Goal: Task Accomplishment & Management: Use online tool/utility

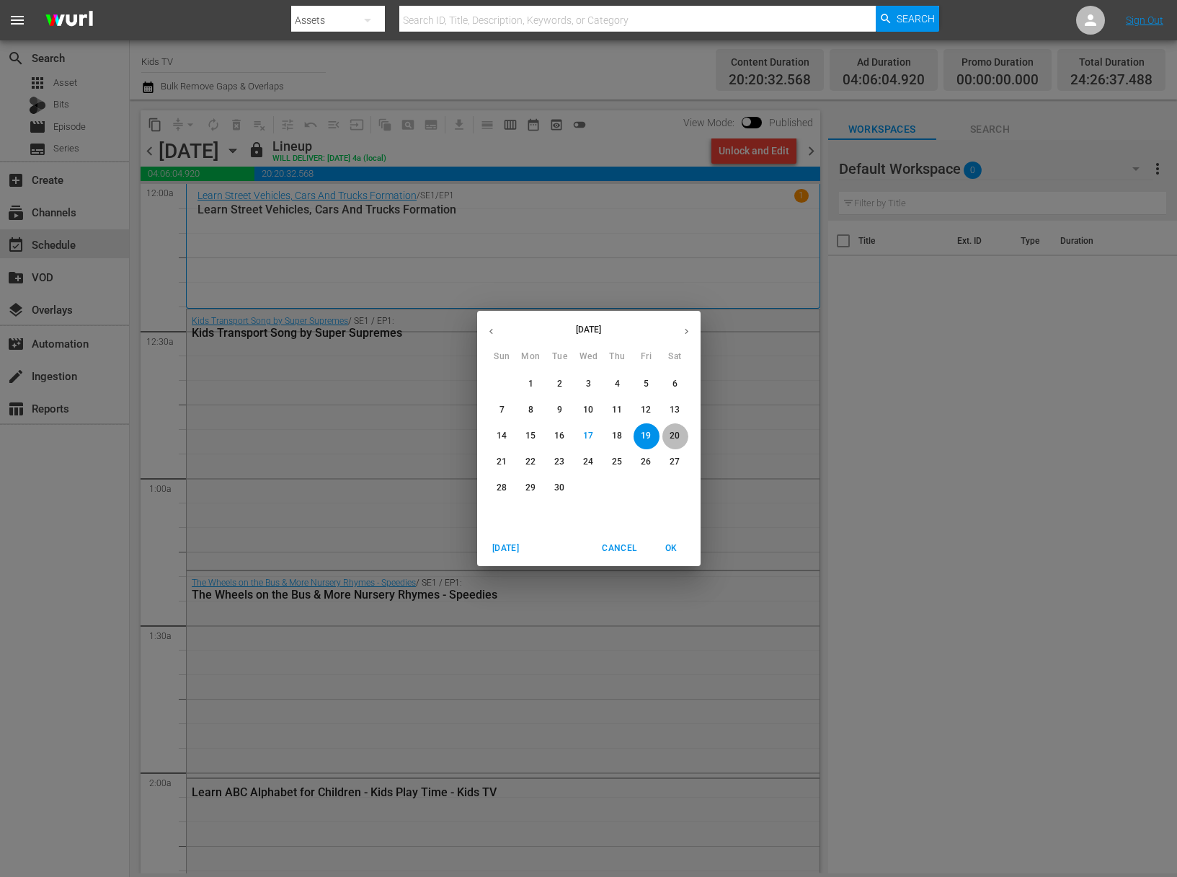
click at [678, 438] on p "20" at bounding box center [675, 436] width 10 height 12
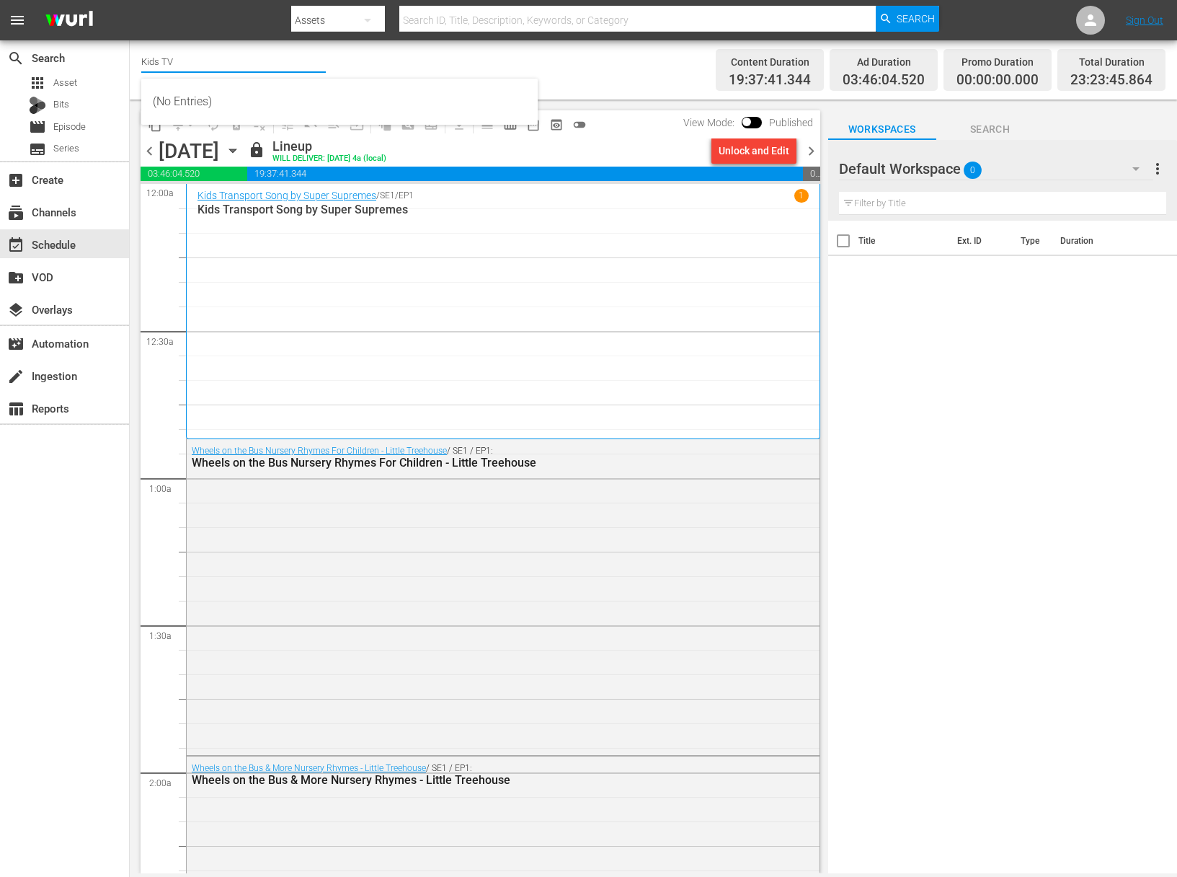
click at [200, 62] on input "Kids TV" at bounding box center [233, 61] width 185 height 35
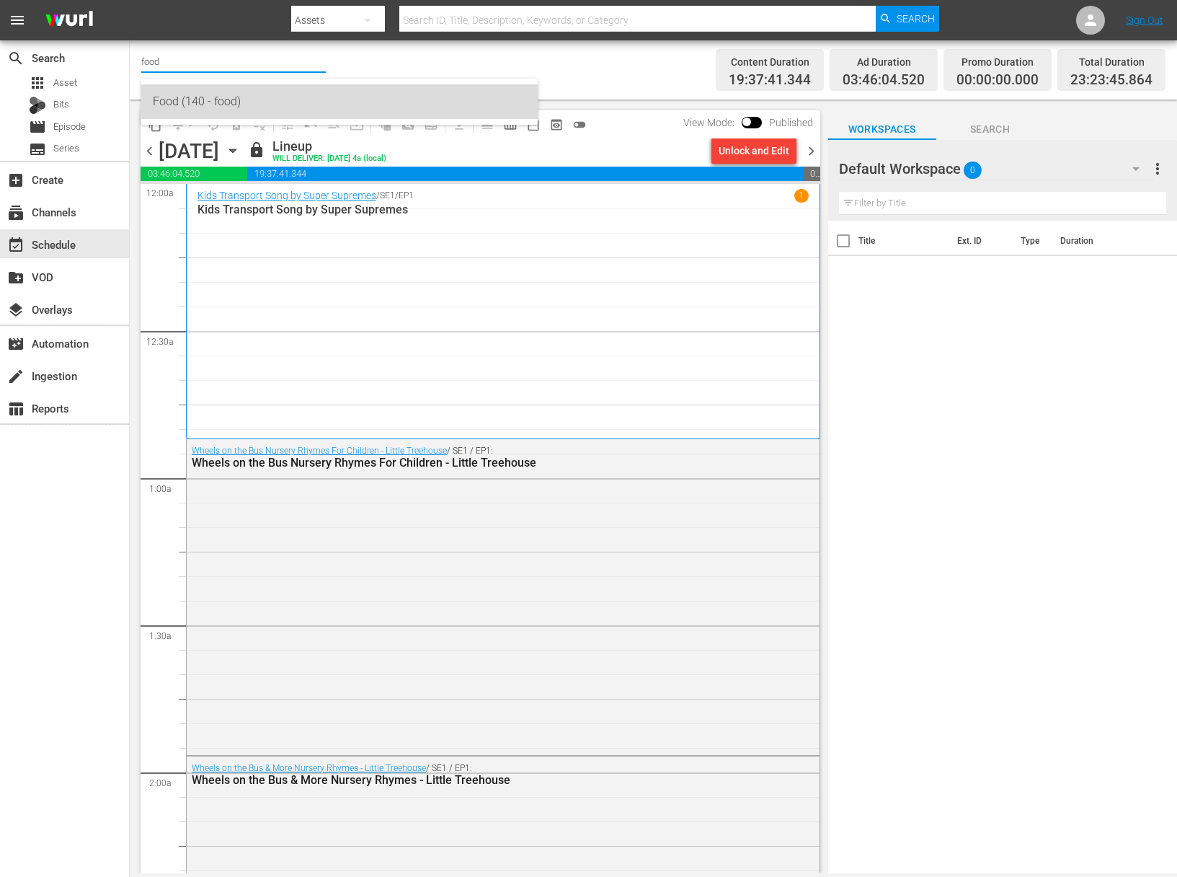
click at [237, 95] on div "Food (140 - food)" at bounding box center [339, 101] width 373 height 35
type input "Food (140 - food)"
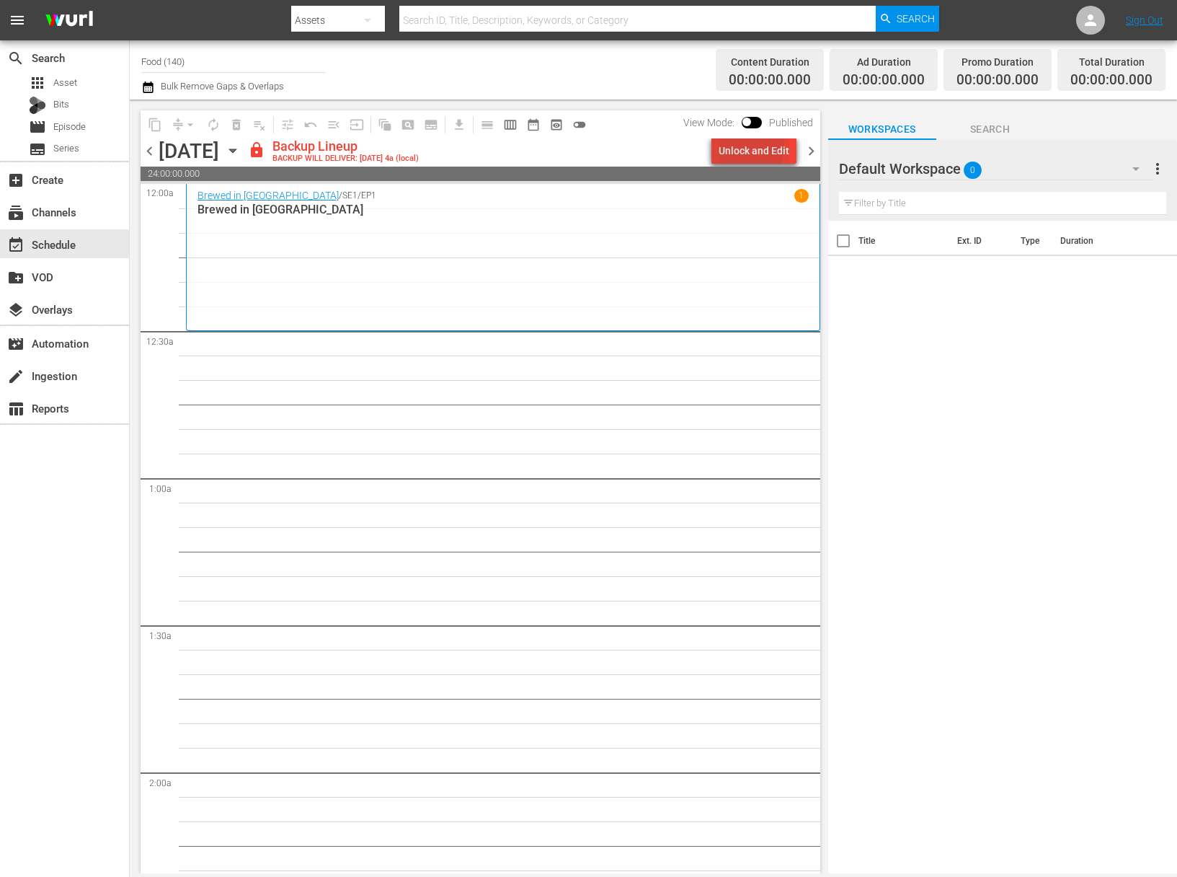
click at [747, 146] on div "Unlock and Edit" at bounding box center [754, 151] width 71 height 26
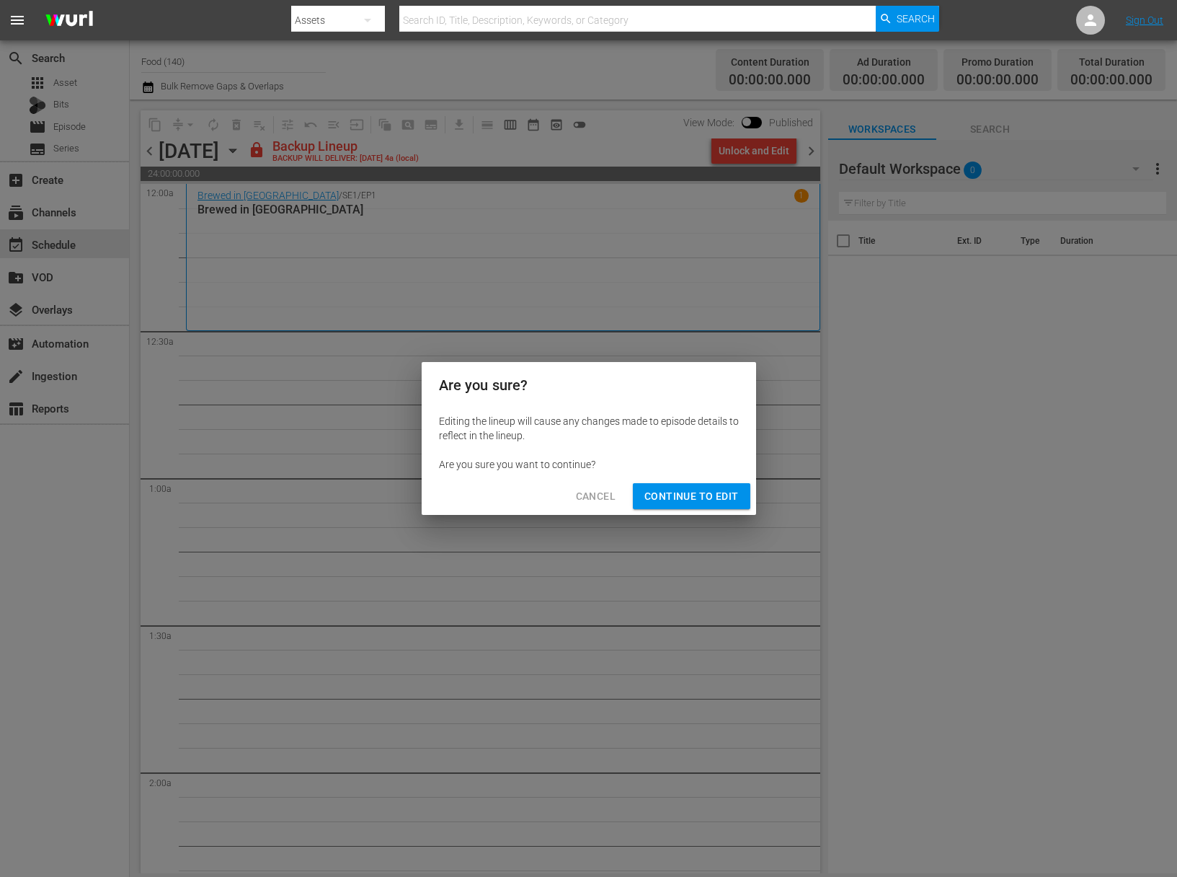
click at [675, 510] on div "Cancel Continue to Edit" at bounding box center [589, 496] width 334 height 38
click at [683, 495] on span "Continue to Edit" at bounding box center [691, 496] width 94 height 18
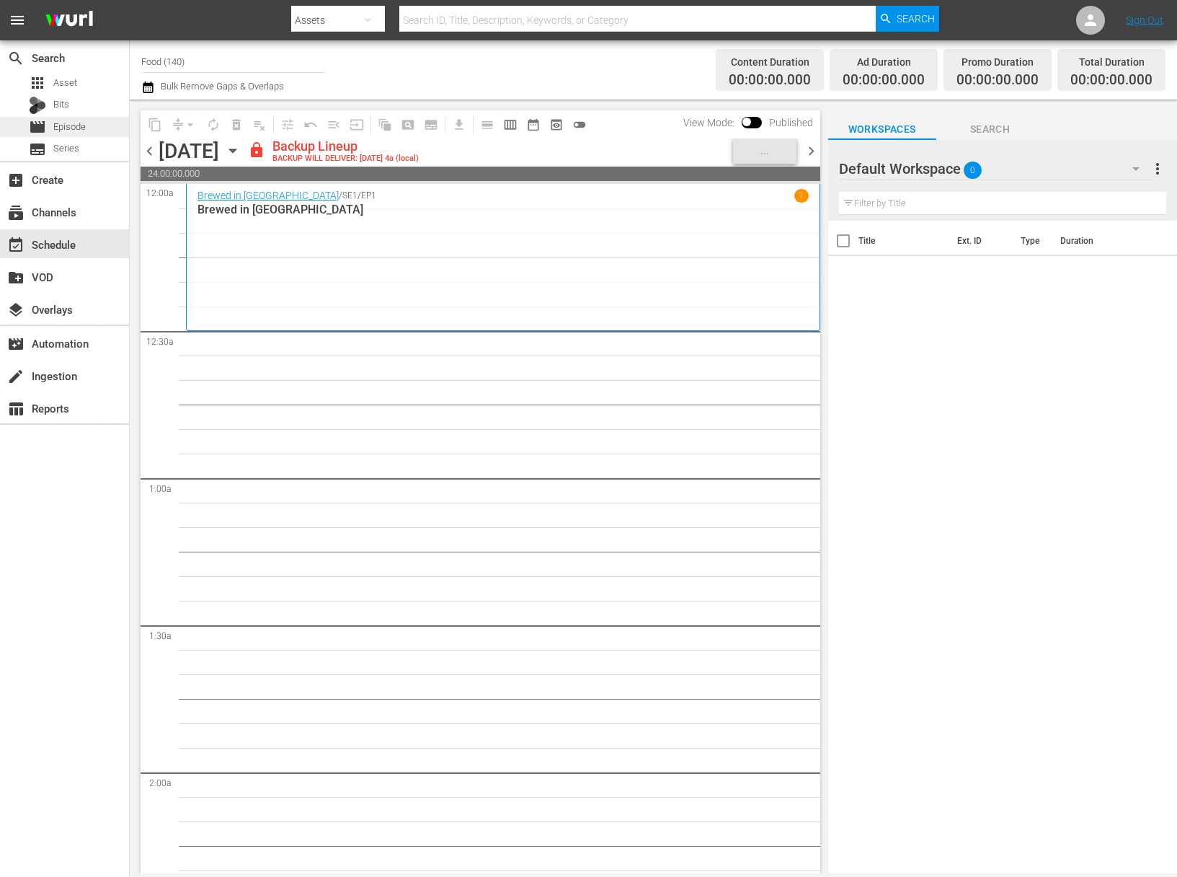
click at [92, 129] on div "movie Episode" at bounding box center [64, 127] width 129 height 20
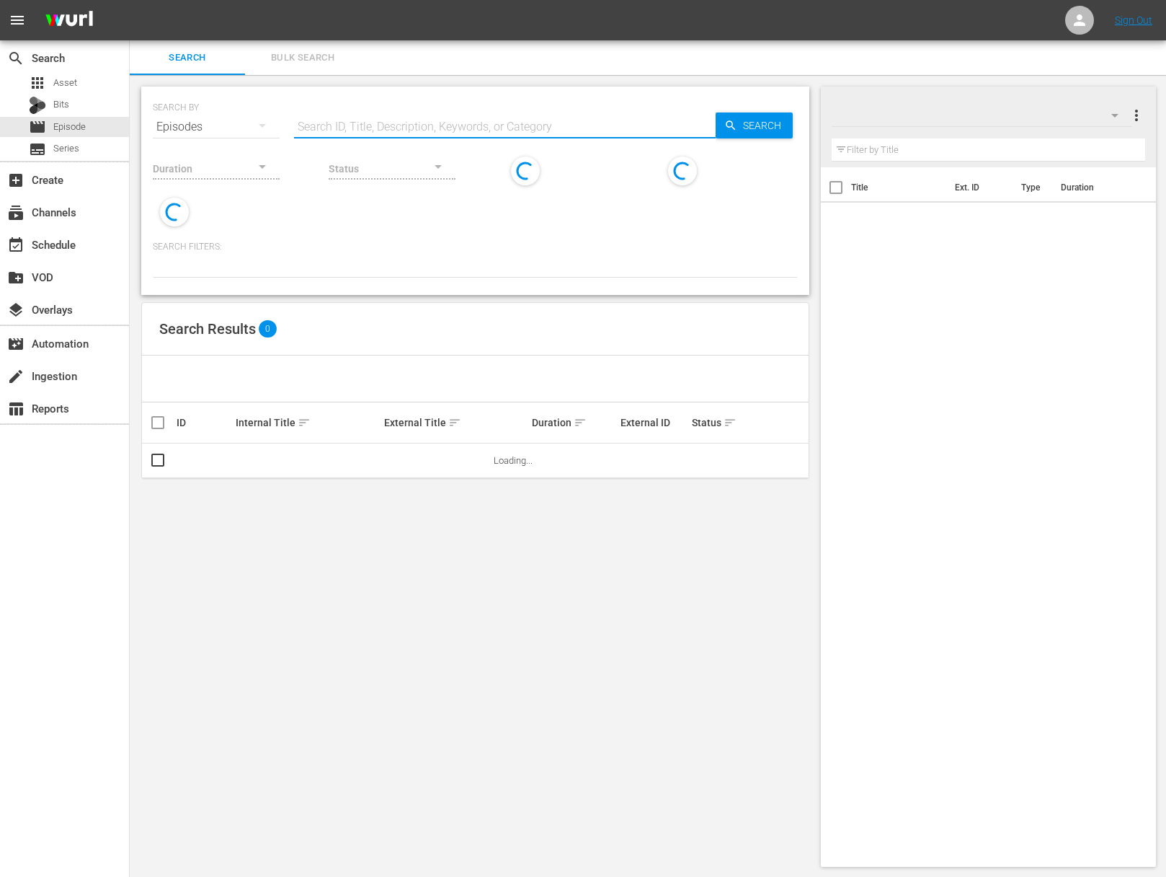
click at [444, 118] on input "text" at bounding box center [505, 127] width 422 height 35
paste input "Project Fire: Miami Spice"
click at [781, 119] on span "Search" at bounding box center [765, 125] width 56 height 26
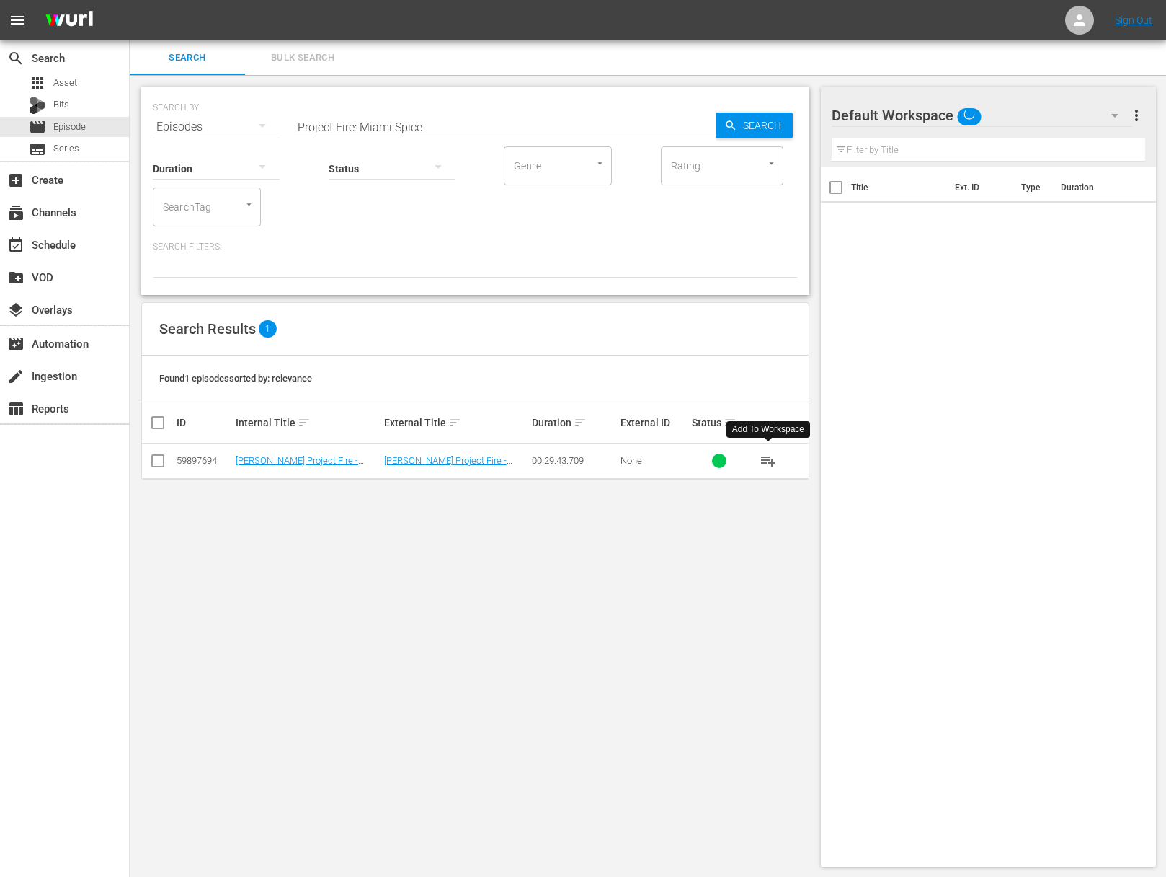
click at [767, 458] on span "playlist_add" at bounding box center [768, 460] width 17 height 17
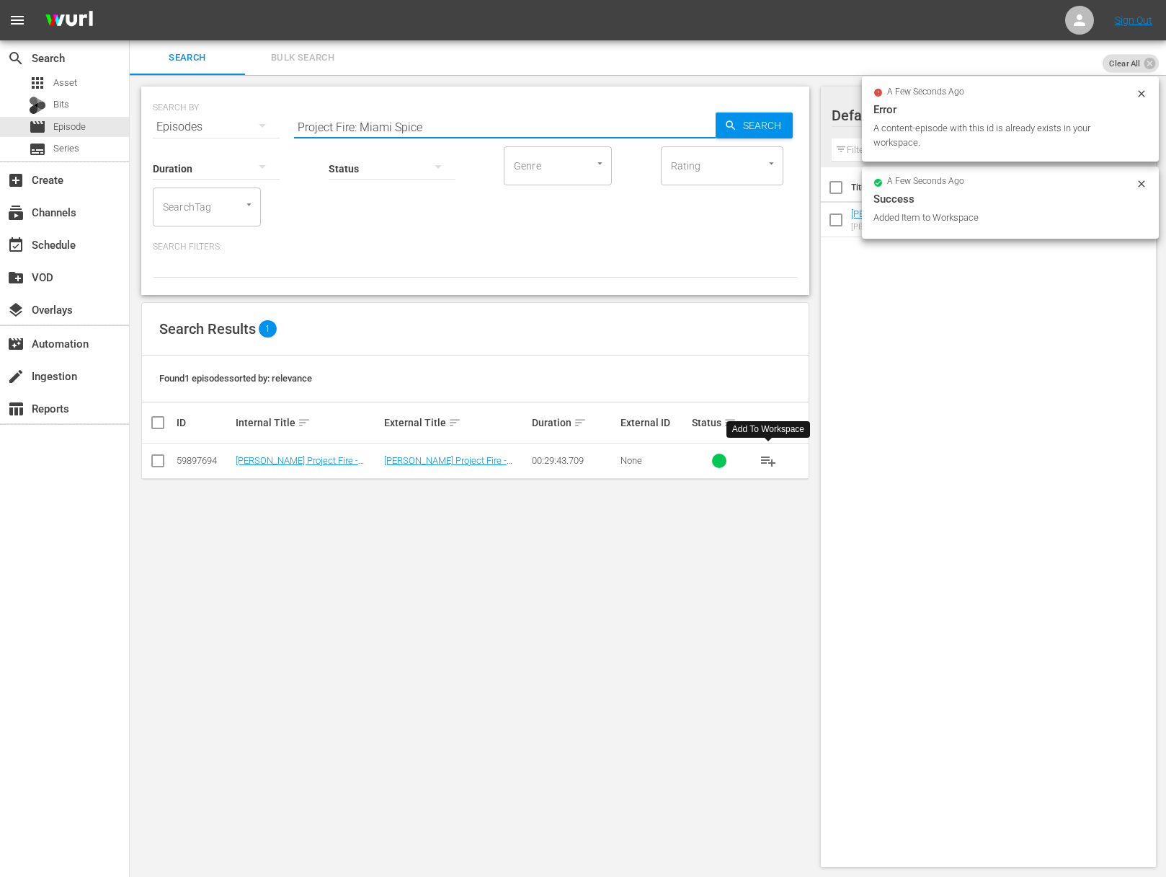
click at [443, 122] on input "Project Fire: Miami Spice" at bounding box center [505, 127] width 422 height 35
paste input "Chino-Latino"
type input "Project Fire: Chino-Latino"
click at [737, 127] on span "Search" at bounding box center [765, 125] width 56 height 26
